Goal: Navigation & Orientation: Find specific page/section

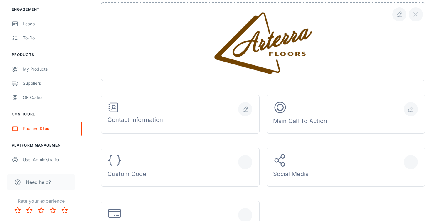
scroll to position [138, 0]
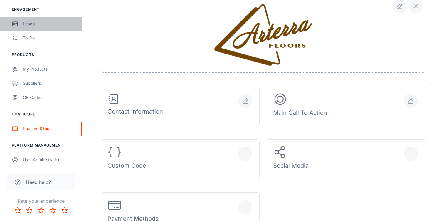
click at [41, 27] on div "Leads" at bounding box center [49, 24] width 53 height 6
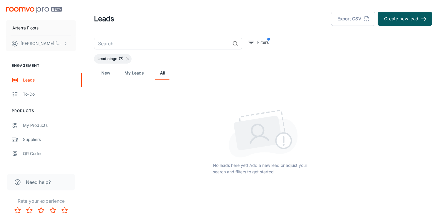
click at [109, 72] on link "New" at bounding box center [106, 73] width 14 height 14
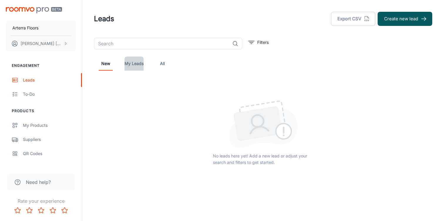
click at [126, 66] on link "My Leads" at bounding box center [133, 63] width 19 height 14
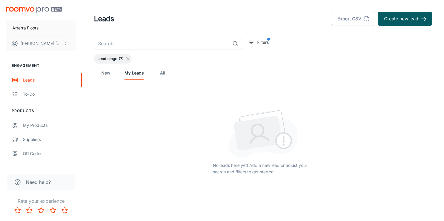
click at [129, 58] on line at bounding box center [128, 59] width 3 height 3
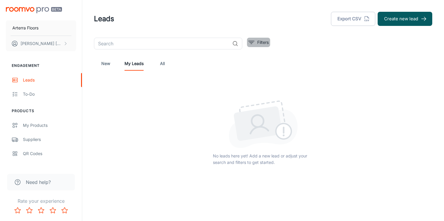
click at [255, 44] on button "Filters" at bounding box center [258, 42] width 23 height 9
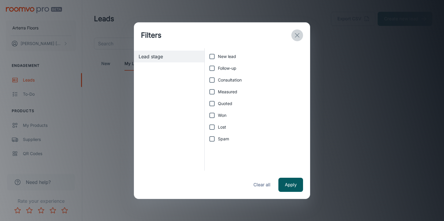
click at [296, 34] on icon "exit" at bounding box center [297, 35] width 7 height 7
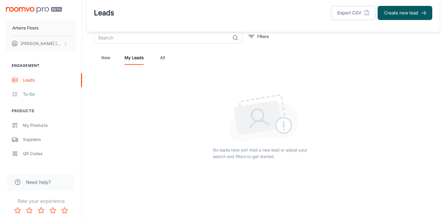
scroll to position [7, 0]
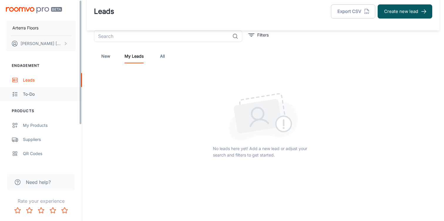
click at [57, 96] on div "To-do" at bounding box center [49, 94] width 53 height 6
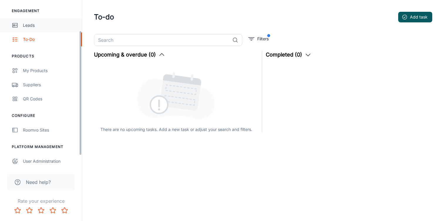
scroll to position [56, 0]
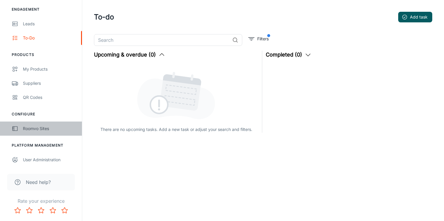
click at [56, 123] on link "Roomvo Sites" at bounding box center [41, 128] width 82 height 14
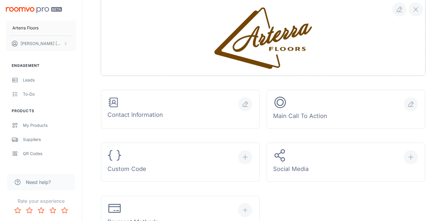
scroll to position [133, 0]
